Goal: Information Seeking & Learning: Learn about a topic

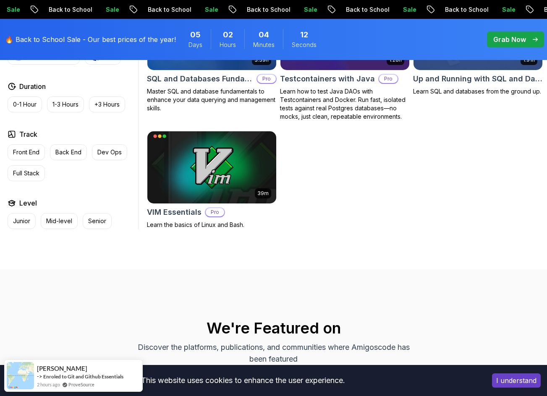
scroll to position [2268, 0]
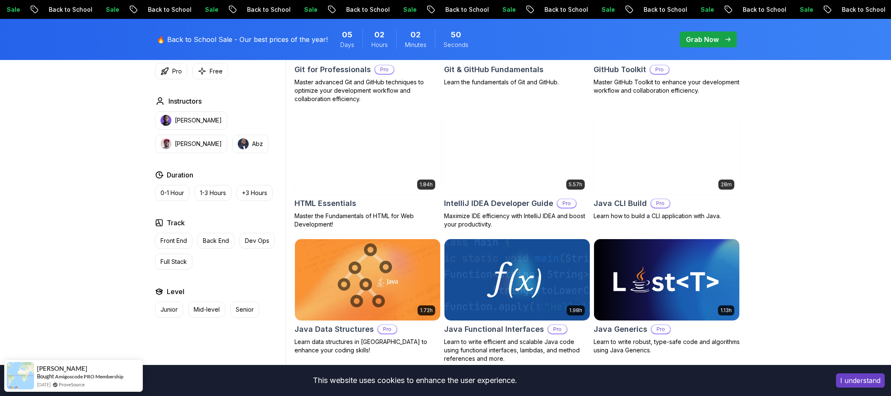
scroll to position [0, 0]
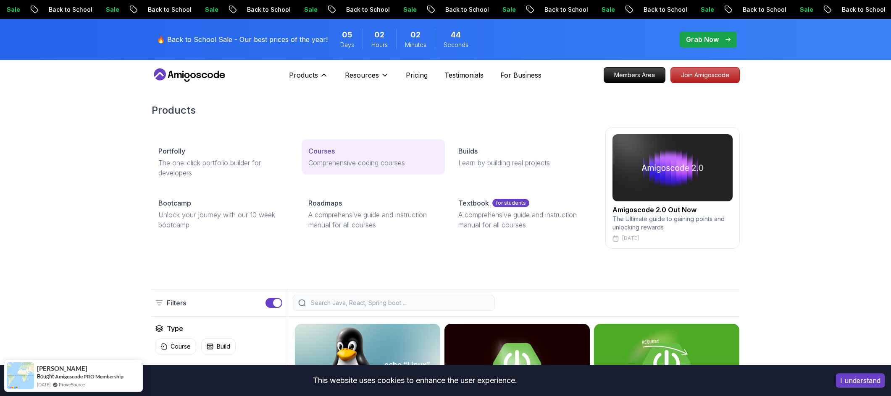
click at [379, 159] on p "Comprehensive coding courses" at bounding box center [373, 163] width 130 height 10
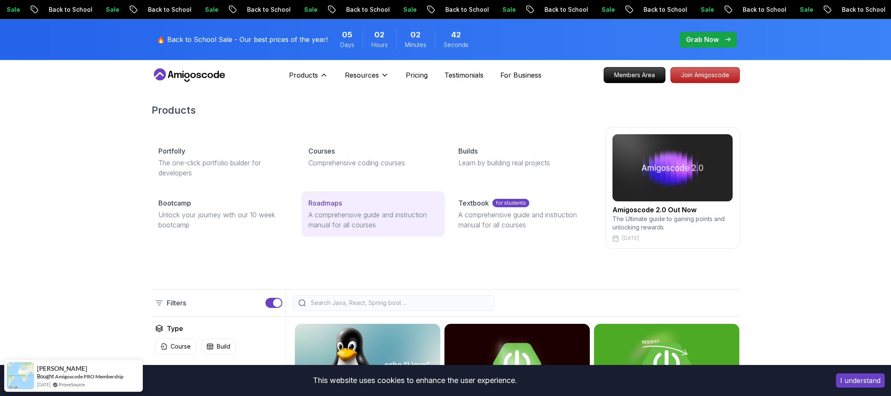
click at [337, 204] on p "Roadmaps" at bounding box center [325, 203] width 34 height 10
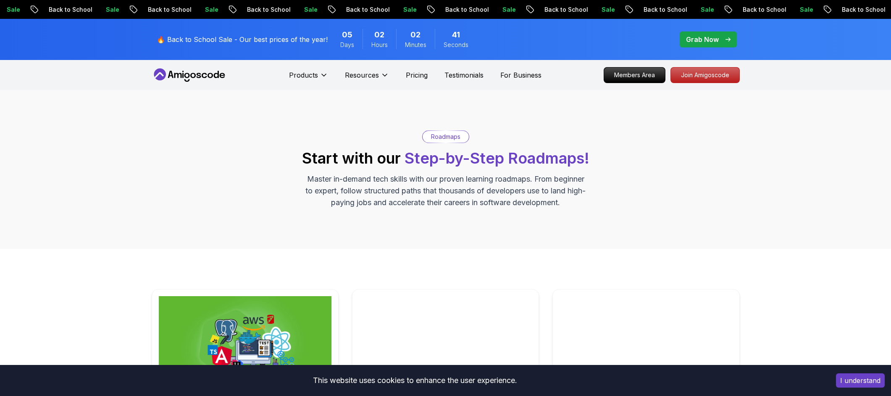
click at [435, 245] on div "Roadmaps Start with our Step-by-Step Roadmaps! Master in-demand tech skills wit…" at bounding box center [445, 169] width 891 height 159
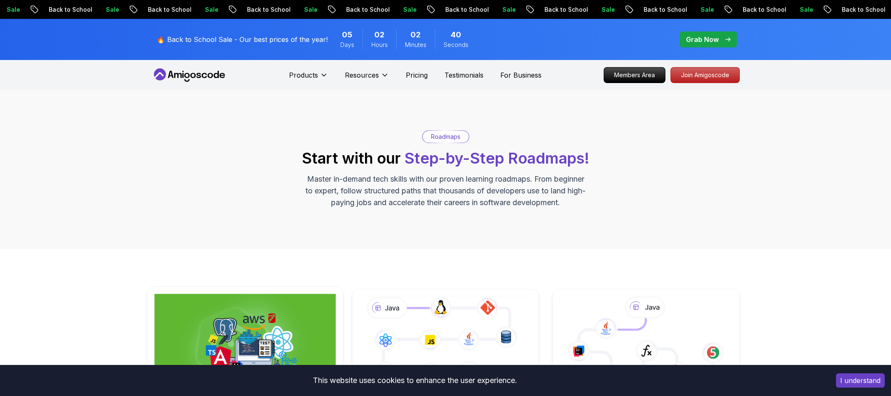
scroll to position [168, 0]
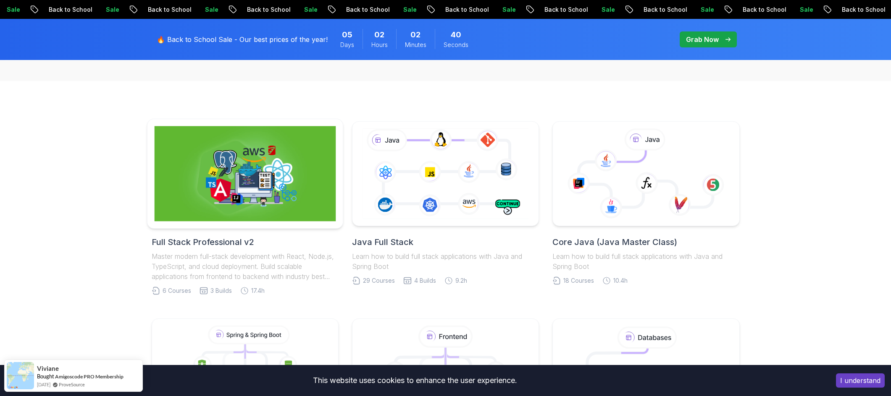
click at [281, 189] on img at bounding box center [244, 173] width 181 height 95
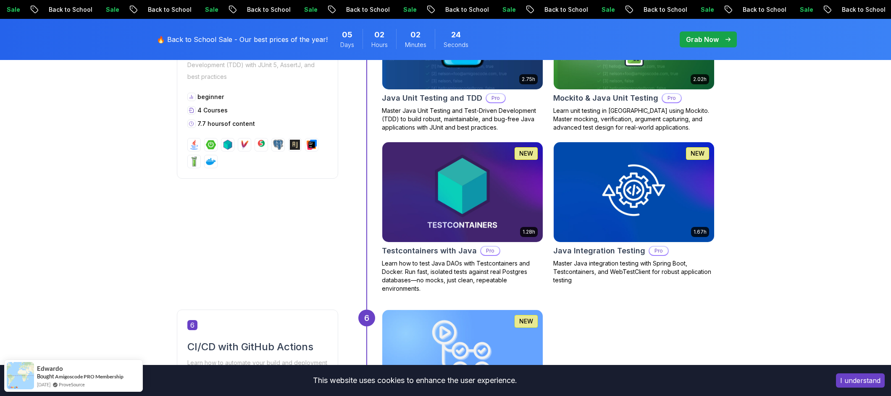
scroll to position [1134, 0]
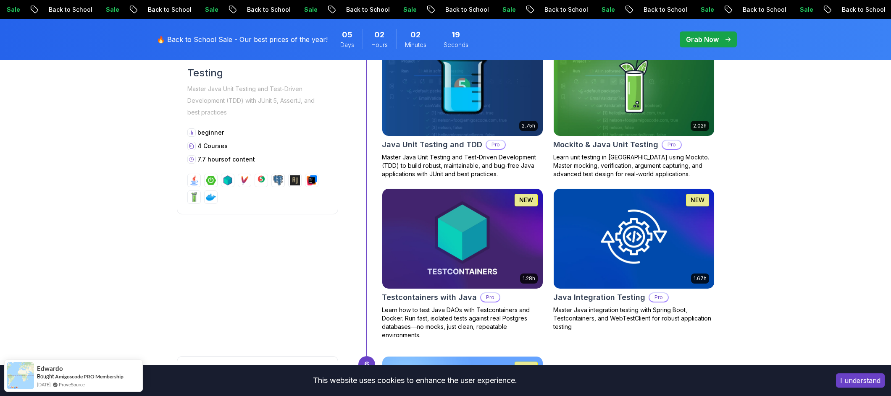
click at [547, 219] on img at bounding box center [633, 238] width 168 height 105
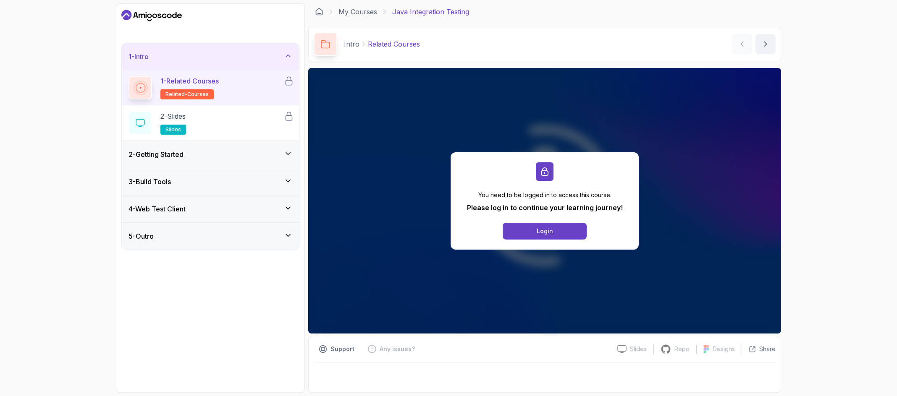
click at [207, 214] on div "4 - Web Test Client" at bounding box center [211, 209] width 164 height 10
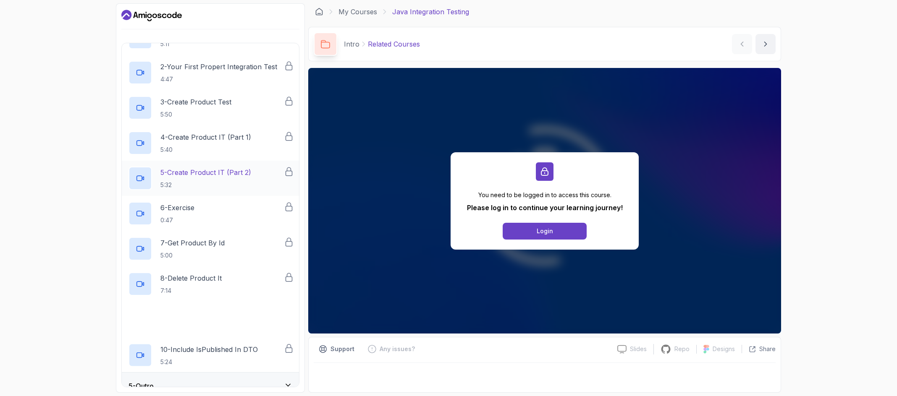
scroll to position [145, 0]
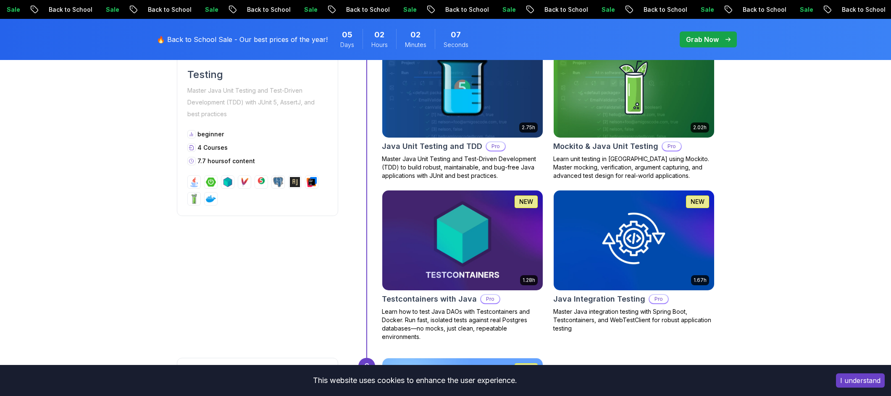
scroll to position [1134, 0]
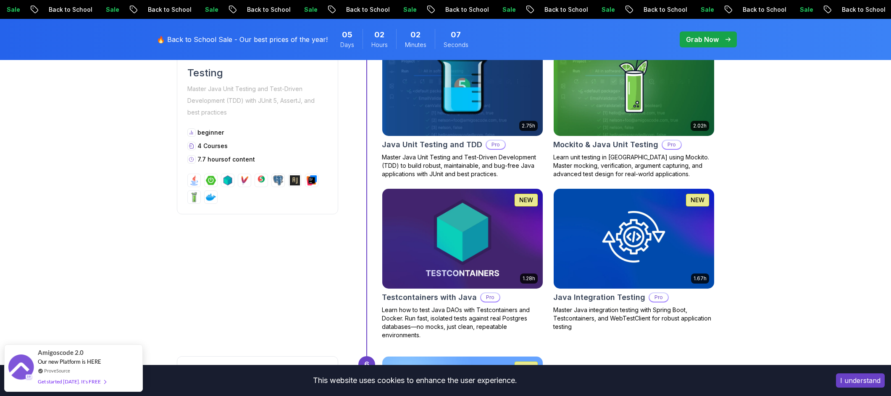
click at [427, 237] on img at bounding box center [462, 238] width 168 height 105
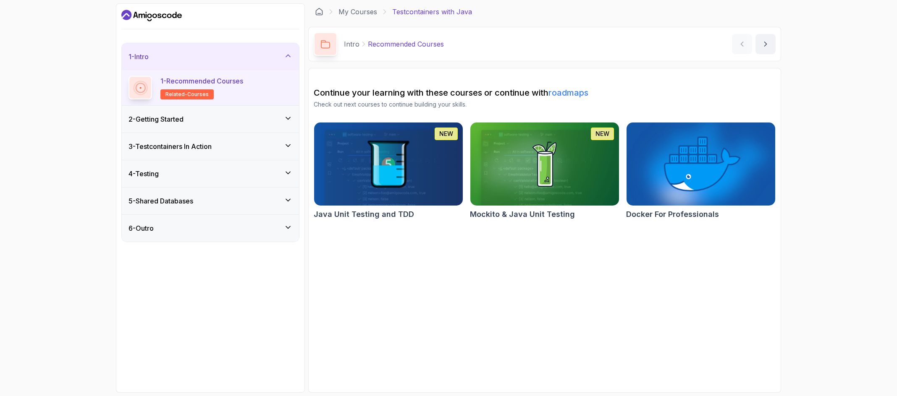
click at [213, 121] on div "2 - Getting Started" at bounding box center [211, 119] width 164 height 10
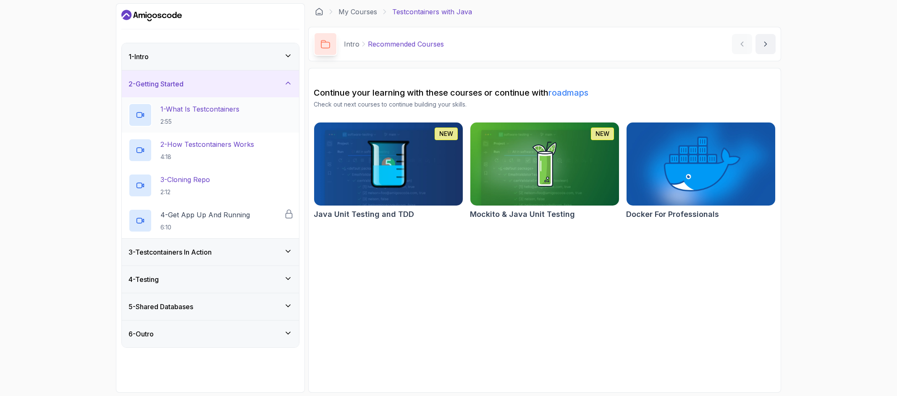
click at [213, 116] on h2 "1 - What Is Testcontainers 2:55" at bounding box center [199, 115] width 79 height 22
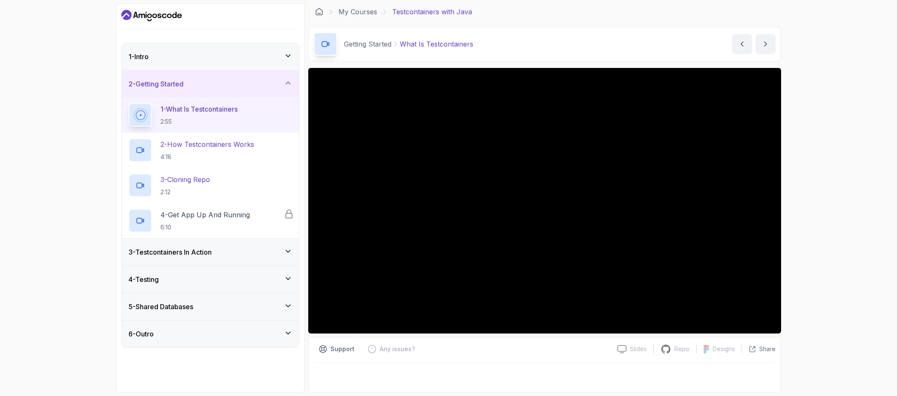
click at [176, 259] on div "3 - Testcontainers In Action" at bounding box center [210, 252] width 177 height 27
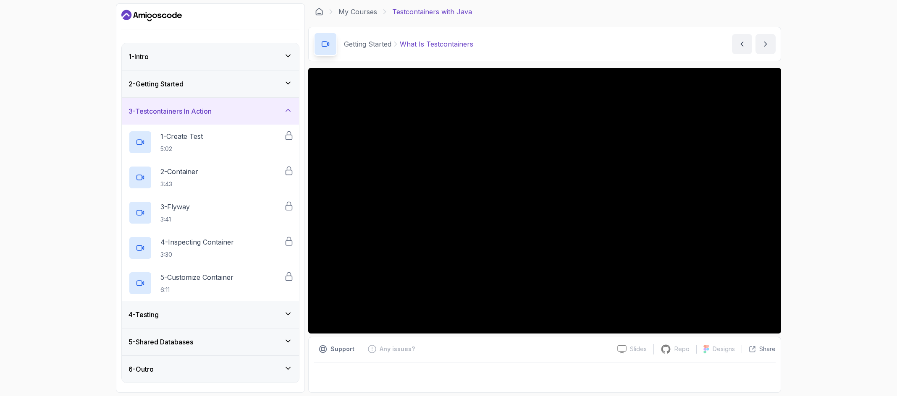
click at [245, 84] on div "2 - Getting Started" at bounding box center [211, 84] width 164 height 10
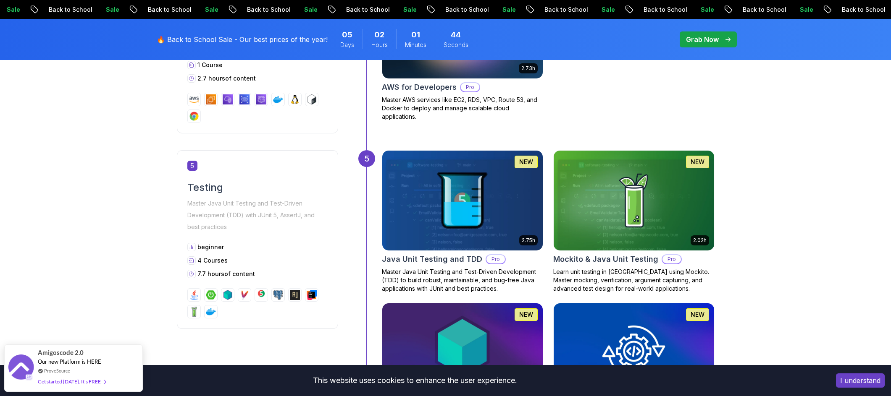
scroll to position [966, 0]
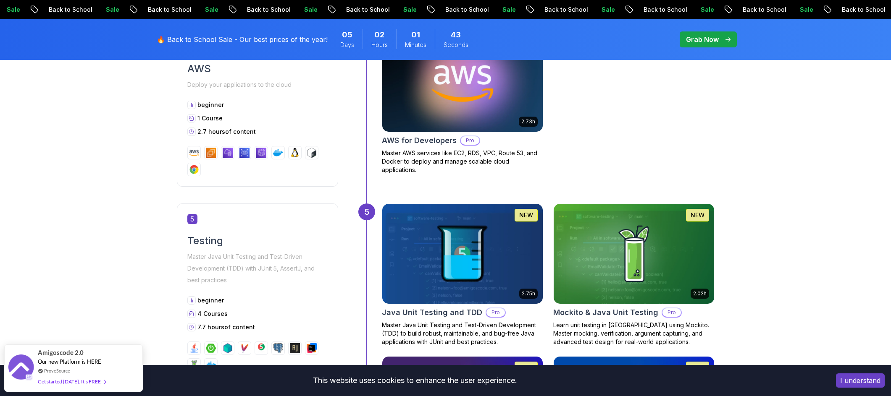
click at [547, 239] on img at bounding box center [633, 254] width 168 height 105
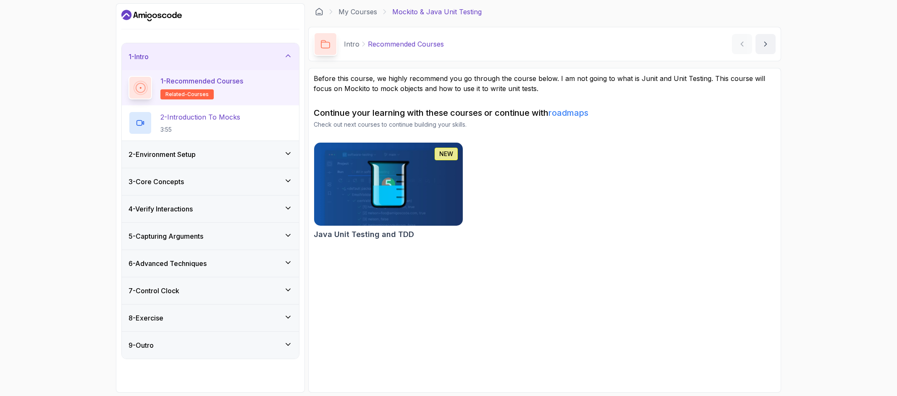
click at [230, 155] on div "2 - Environment Setup" at bounding box center [211, 155] width 164 height 10
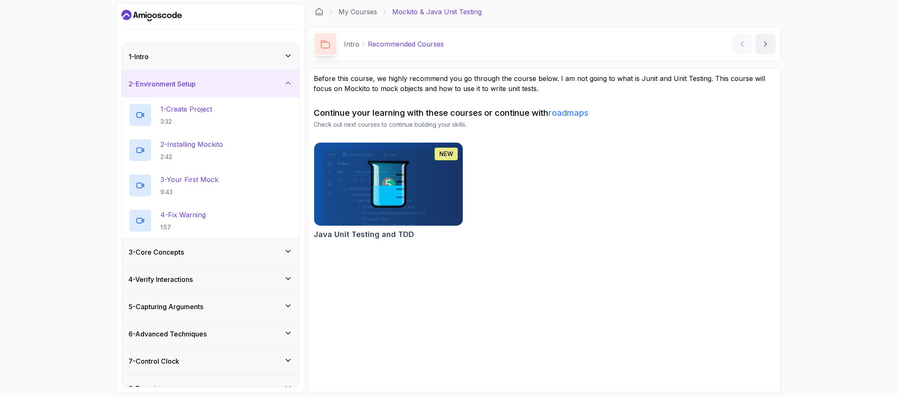
click at [220, 253] on div "3 - Core Concepts" at bounding box center [211, 252] width 164 height 10
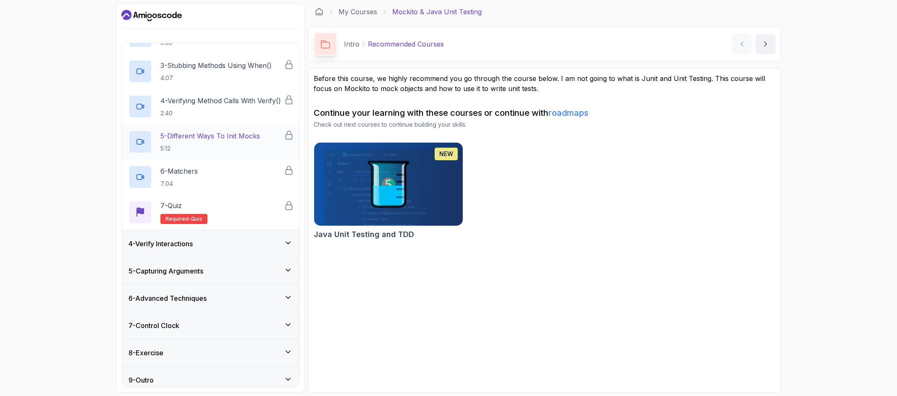
scroll to position [148, 0]
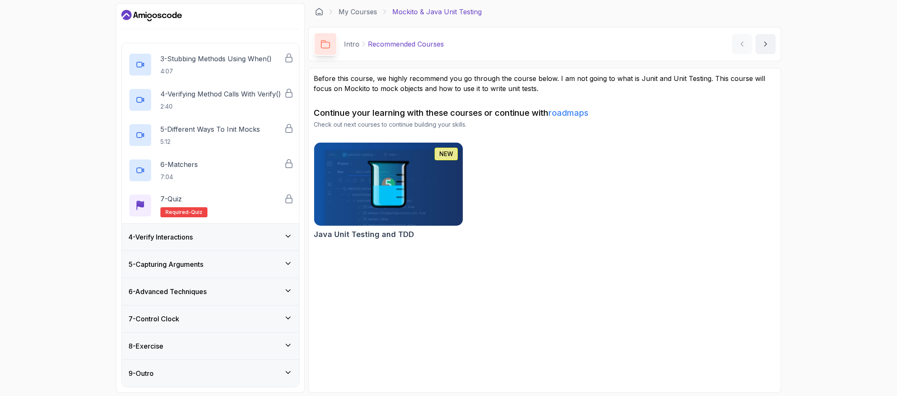
click at [224, 244] on div "4 - Verify Interactions" at bounding box center [210, 237] width 177 height 27
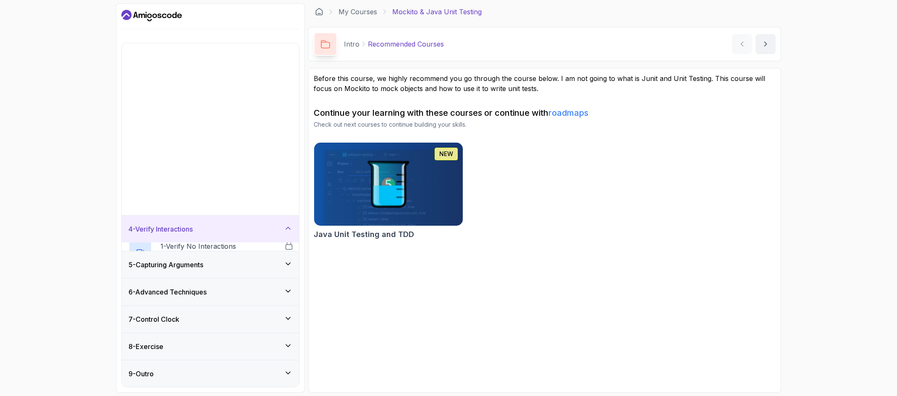
scroll to position [0, 0]
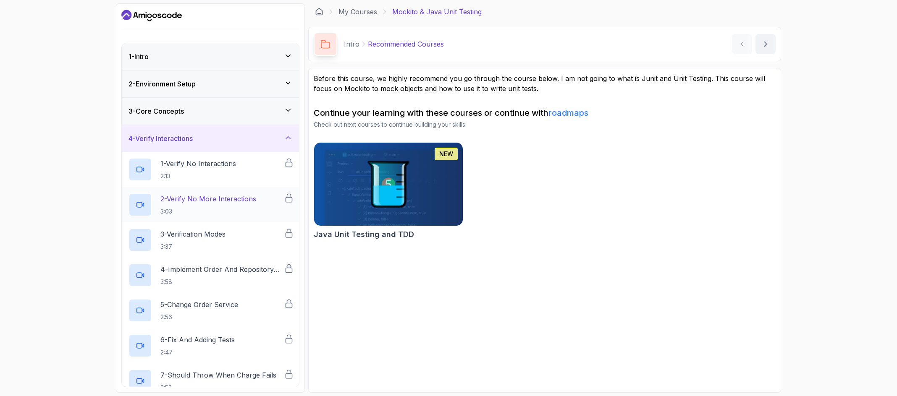
click at [260, 207] on div "2 - Verify No More Interactions 3:03" at bounding box center [206, 205] width 155 height 24
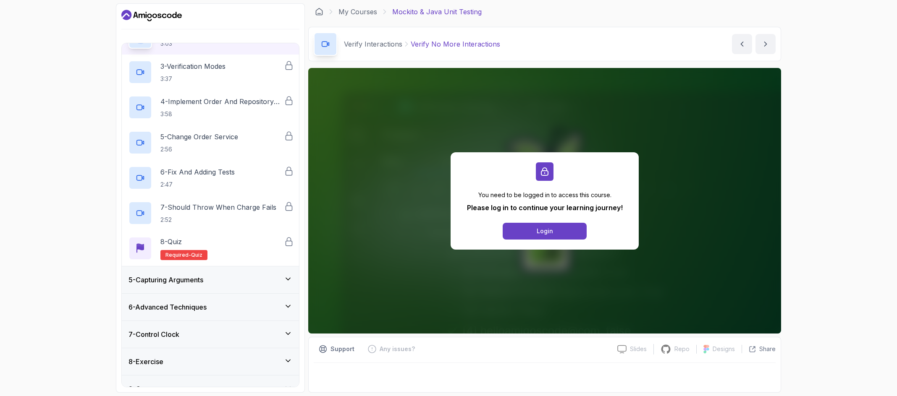
click at [260, 207] on p "7 - Should Throw When Charge Fails" at bounding box center [218, 207] width 116 height 10
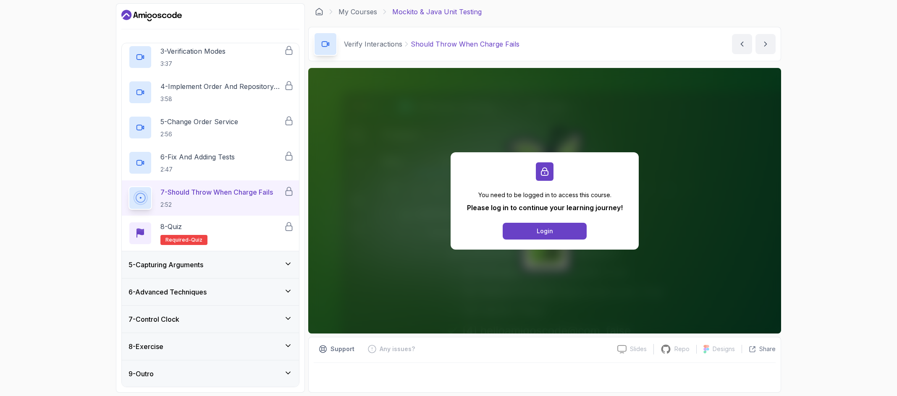
scroll to position [184, 0]
click at [220, 270] on div "5 - Capturing Arguments" at bounding box center [210, 264] width 177 height 27
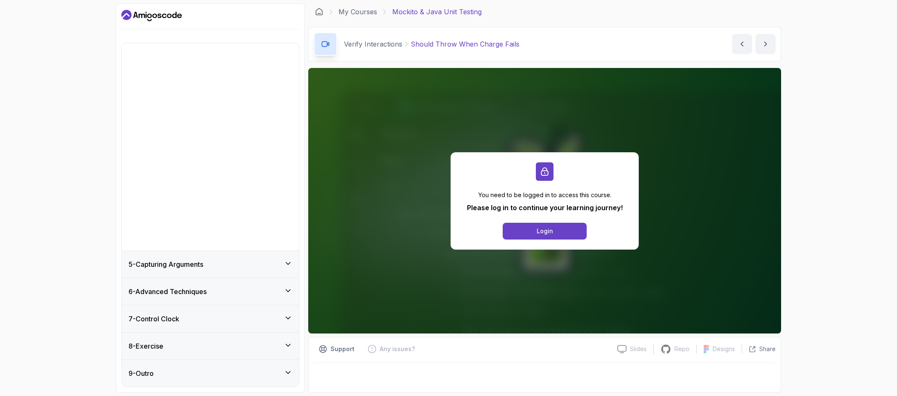
scroll to position [0, 0]
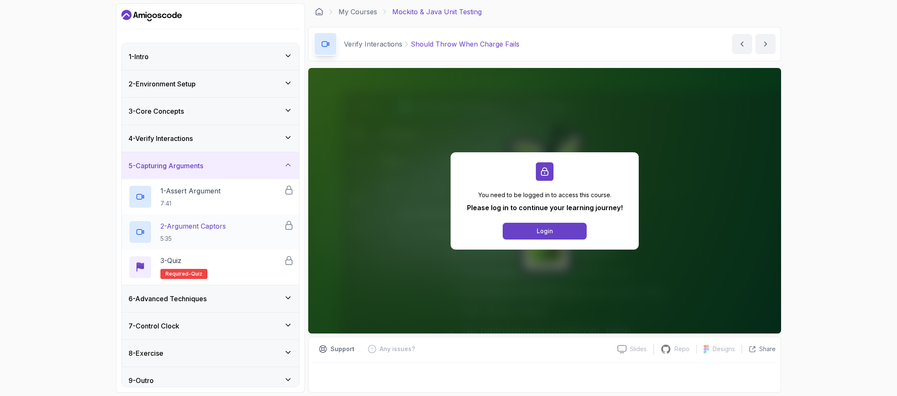
click at [239, 245] on div "2 - Argument Captors 5:35" at bounding box center [210, 232] width 177 height 35
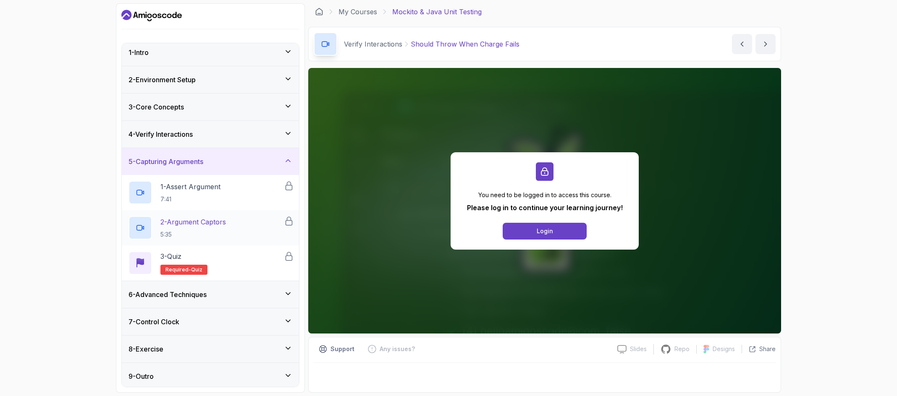
scroll to position [7, 0]
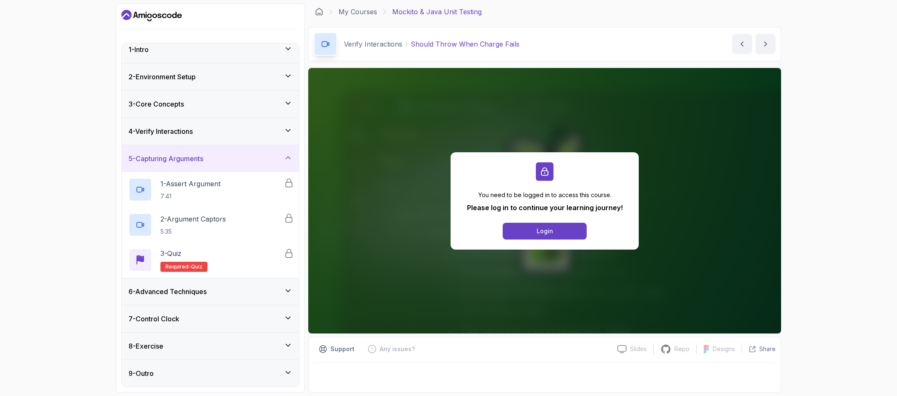
click at [197, 303] on div "6 - Advanced Techniques" at bounding box center [210, 291] width 177 height 27
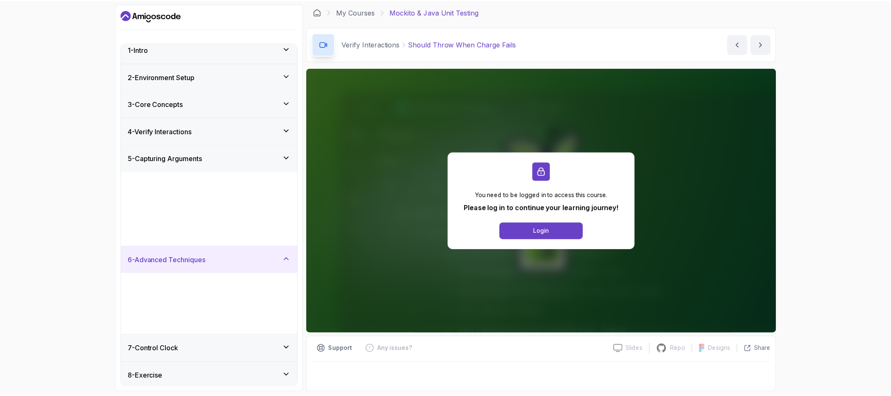
scroll to position [0, 0]
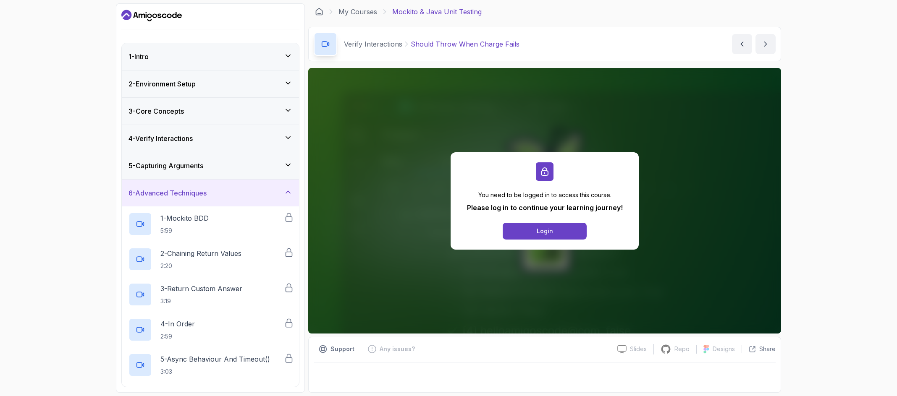
click at [547, 255] on div "You need to be logged in to access this course. Please log in to continue your …" at bounding box center [544, 201] width 473 height 266
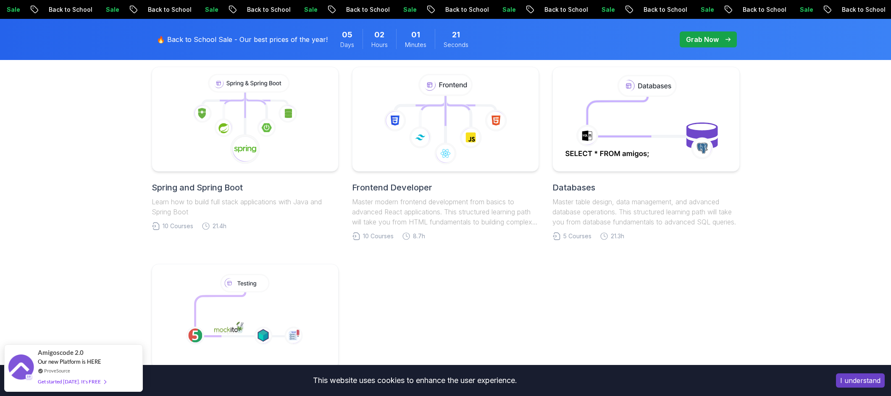
scroll to position [588, 0]
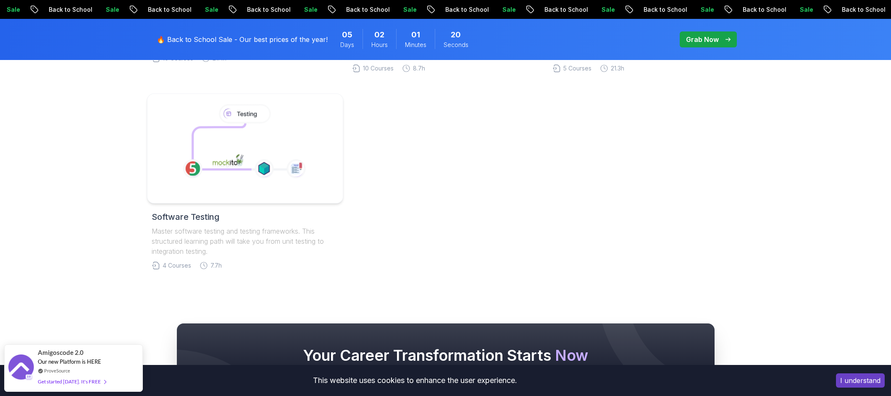
click at [288, 159] on icon at bounding box center [244, 144] width 144 height 87
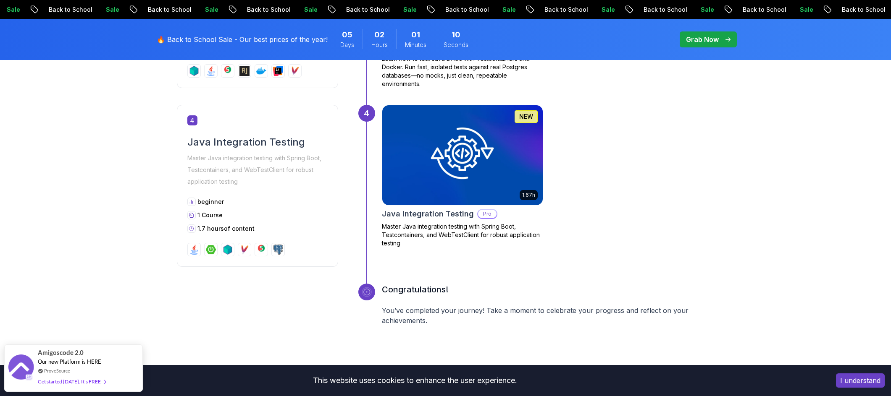
scroll to position [924, 0]
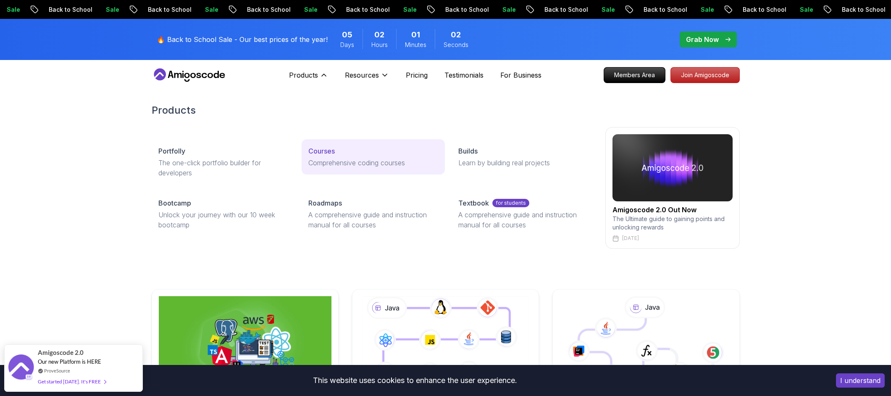
click at [349, 156] on div "Courses" at bounding box center [373, 151] width 130 height 10
